Goal: Complete application form: Complete application form

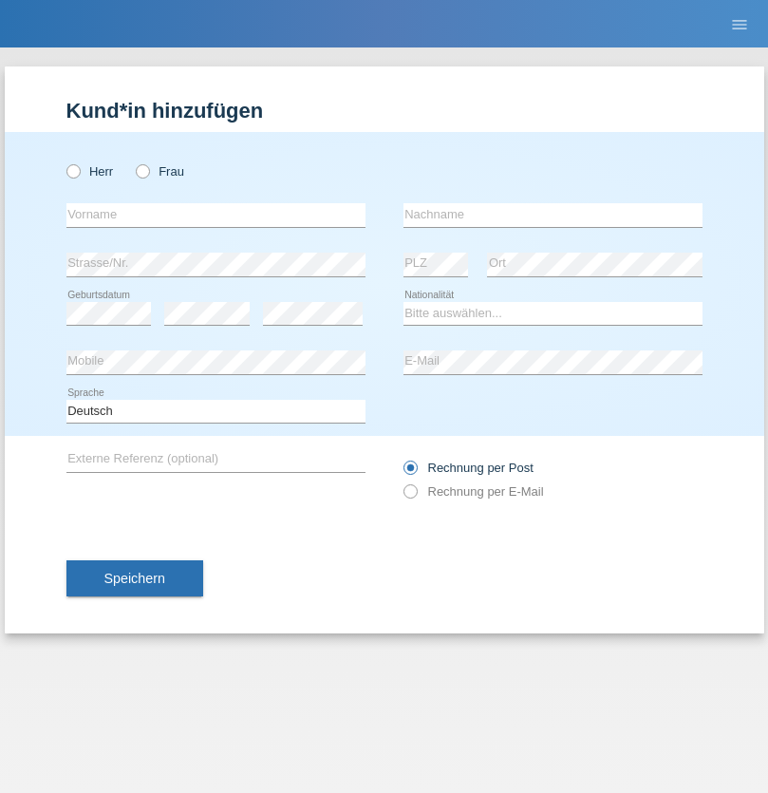
radio input "true"
click at [216, 215] on input "text" at bounding box center [215, 215] width 299 height 24
type input "Philippe"
click at [553, 215] on input "text" at bounding box center [553, 215] width 299 height 24
type input "Zwahlen"
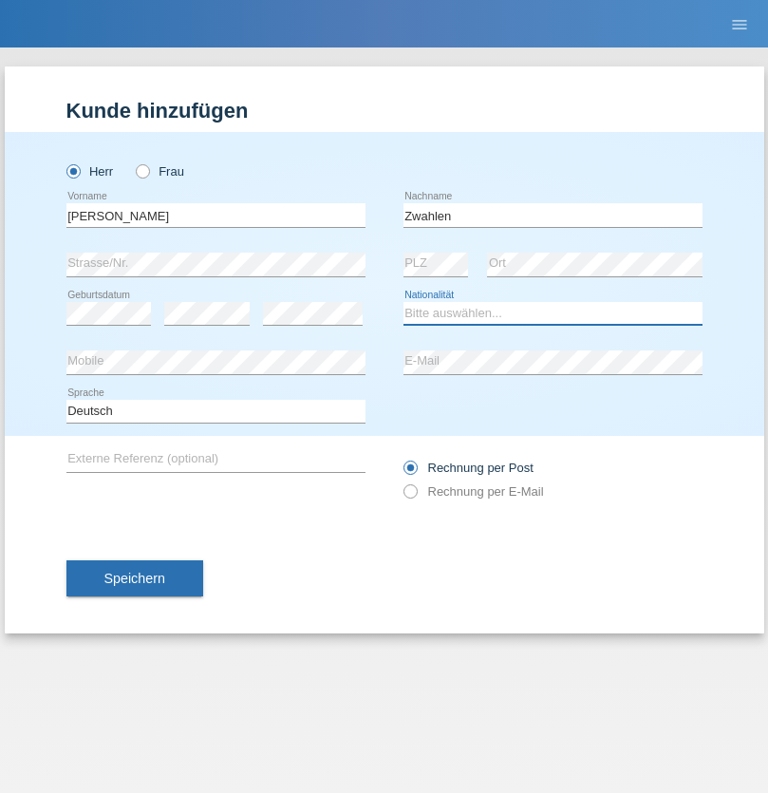
select select "CH"
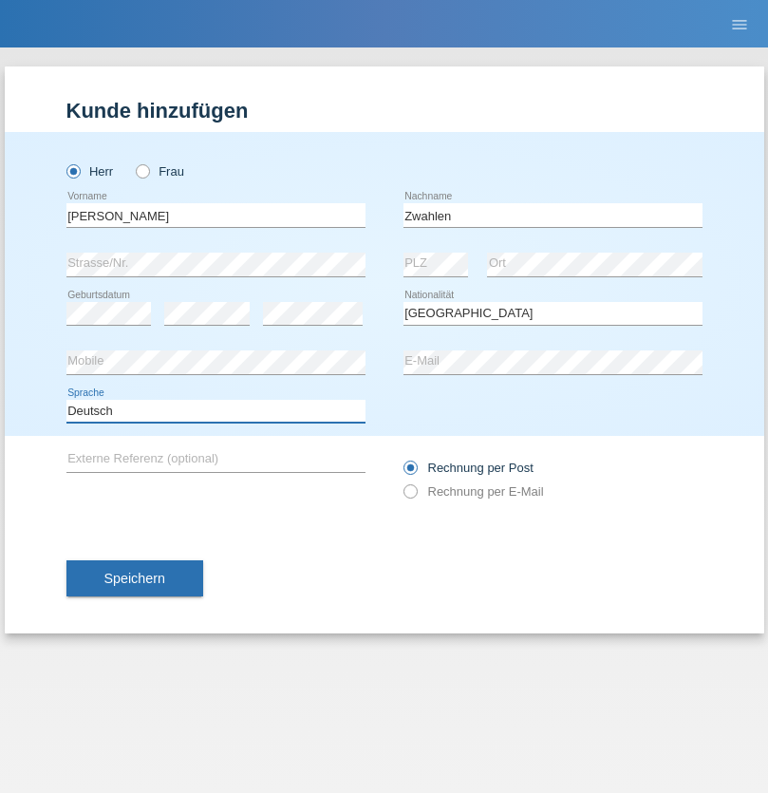
select select "en"
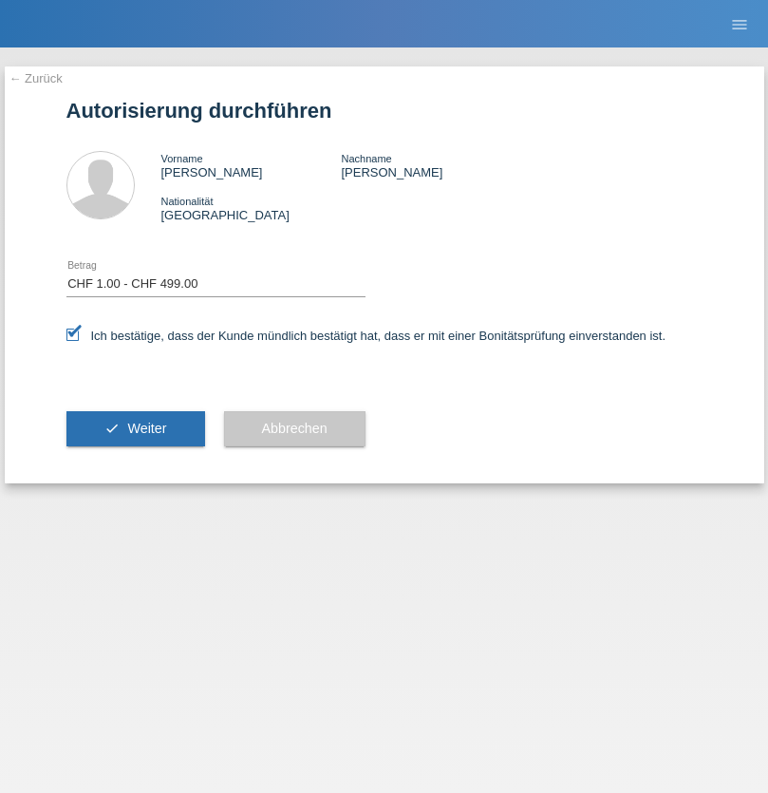
select select "1"
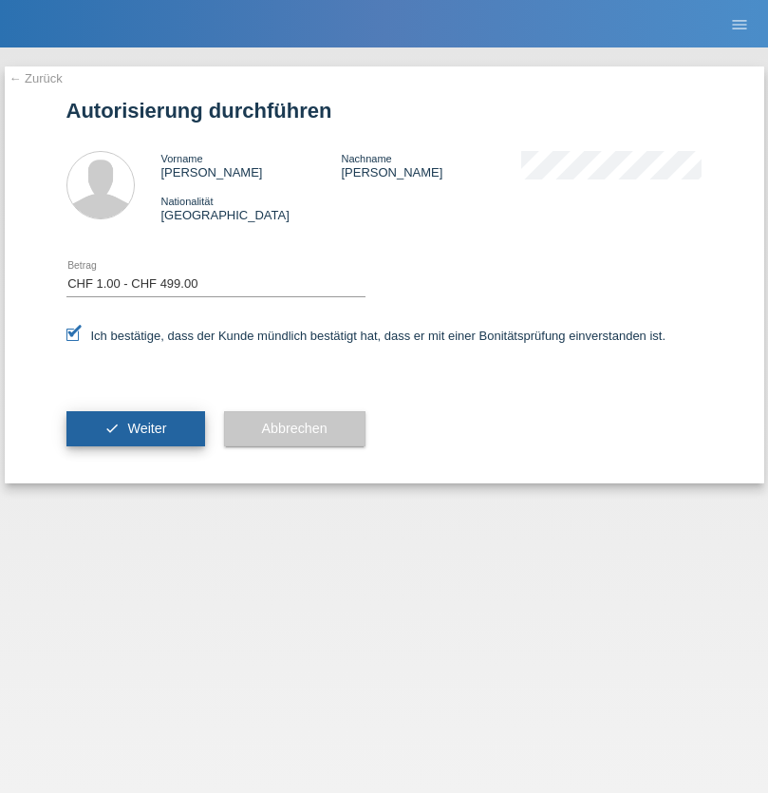
click at [135, 428] on span "Weiter" at bounding box center [146, 428] width 39 height 15
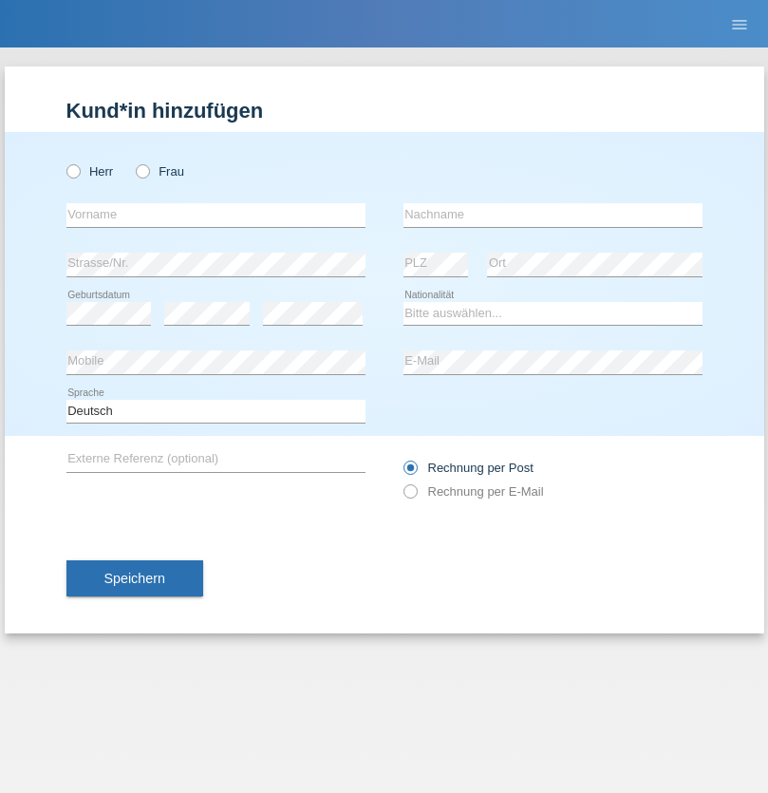
radio input "true"
click at [216, 215] on input "text" at bounding box center [215, 215] width 299 height 24
type input "Mia"
click at [553, 215] on input "text" at bounding box center [553, 215] width 299 height 24
type input "Mibilia"
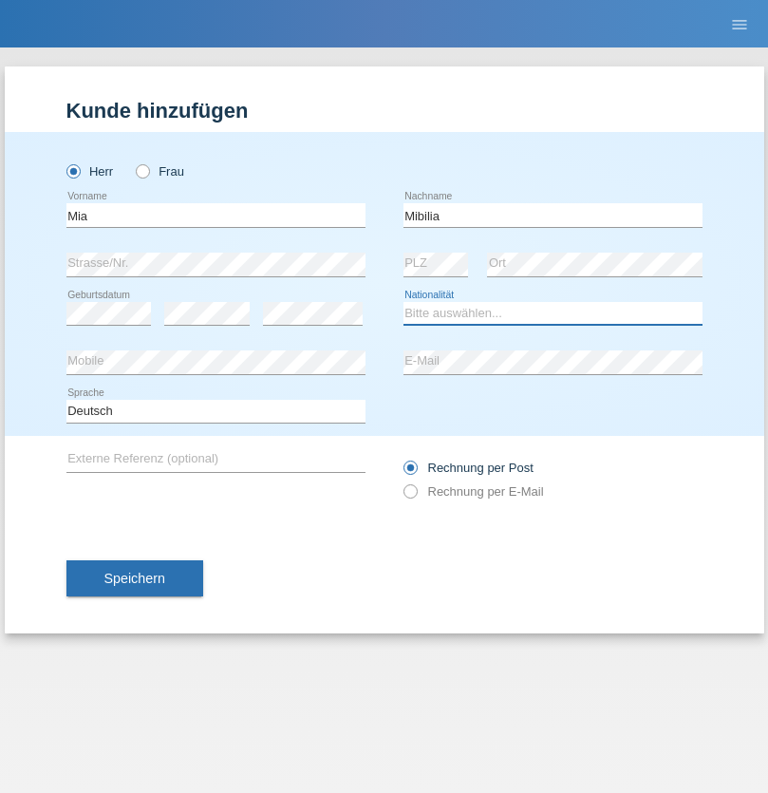
select select "CH"
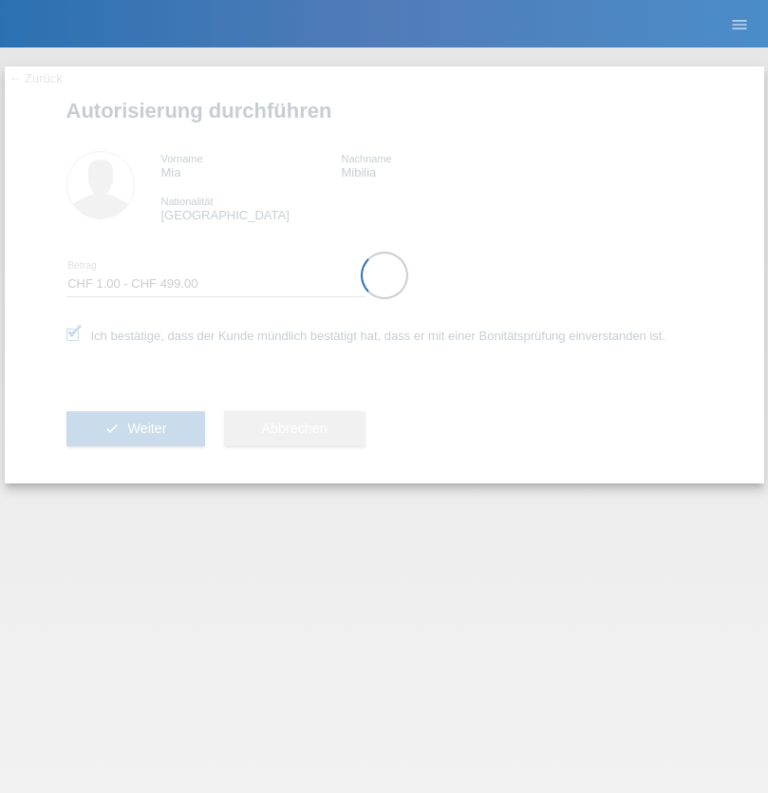
select select "1"
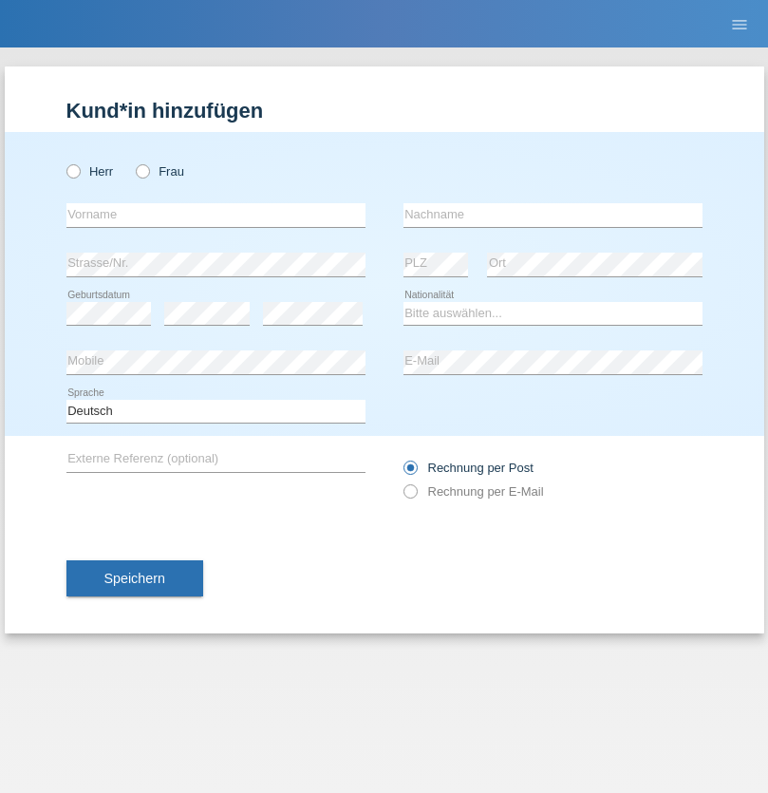
radio input "true"
click at [216, 215] on input "text" at bounding box center [215, 215] width 299 height 24
type input "[PERSON_NAME]"
click at [553, 215] on input "text" at bounding box center [553, 215] width 299 height 24
type input "Ymeri"
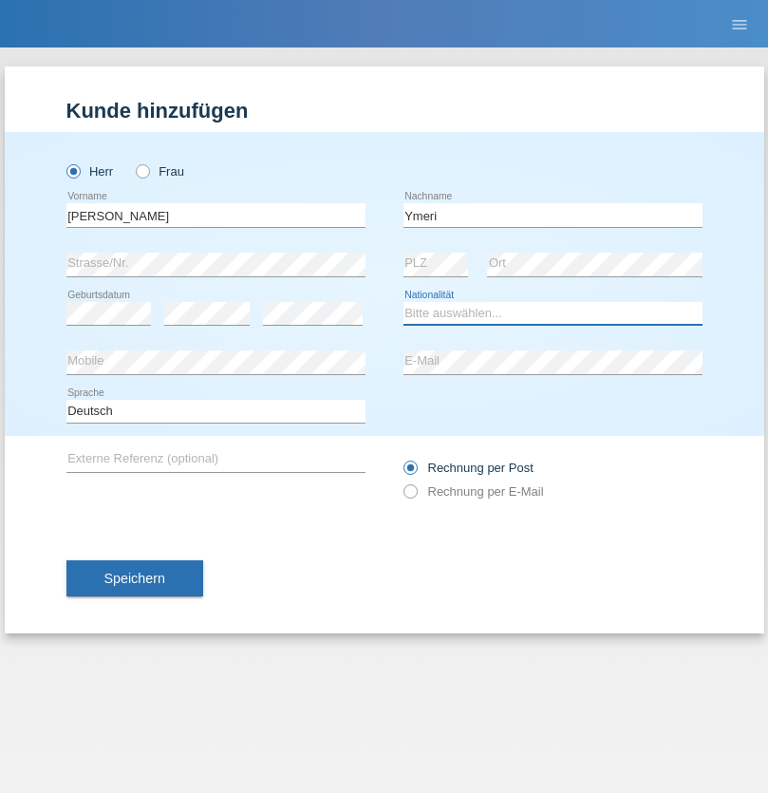
select select "XK"
select select "C"
select select "21"
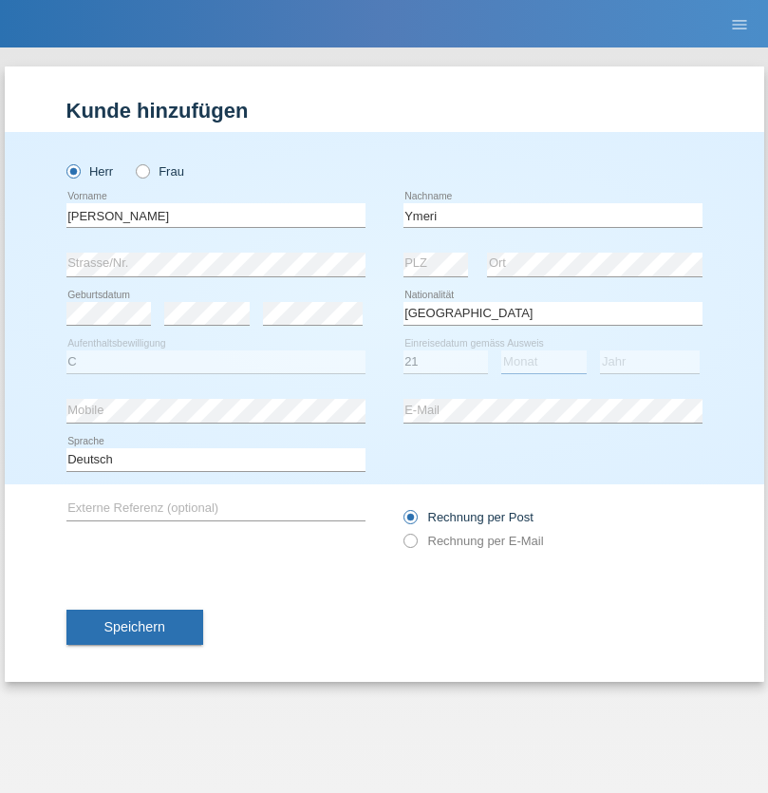
select select "03"
select select "1991"
